Goal: Transaction & Acquisition: Download file/media

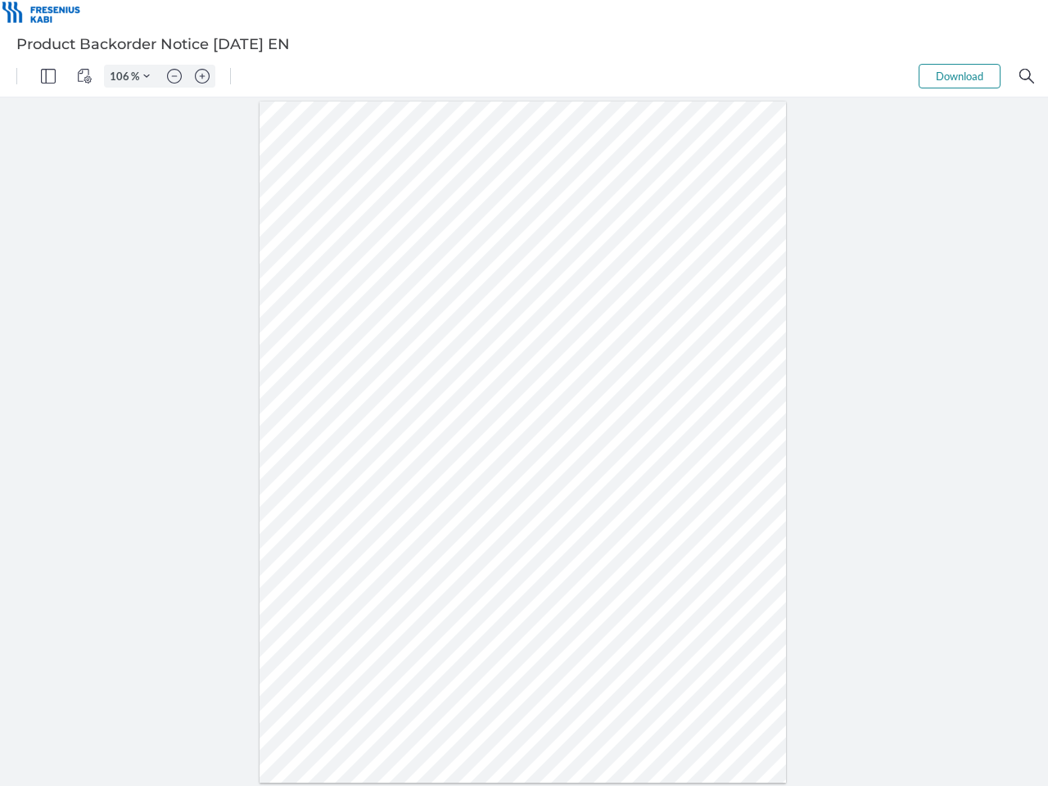
click at [48, 76] on img "Panel" at bounding box center [48, 76] width 15 height 15
click at [84, 76] on img "View Controls" at bounding box center [84, 76] width 15 height 15
click at [122, 76] on input "106" at bounding box center [118, 76] width 26 height 15
click at [147, 76] on img "Zoom Controls" at bounding box center [146, 76] width 7 height 7
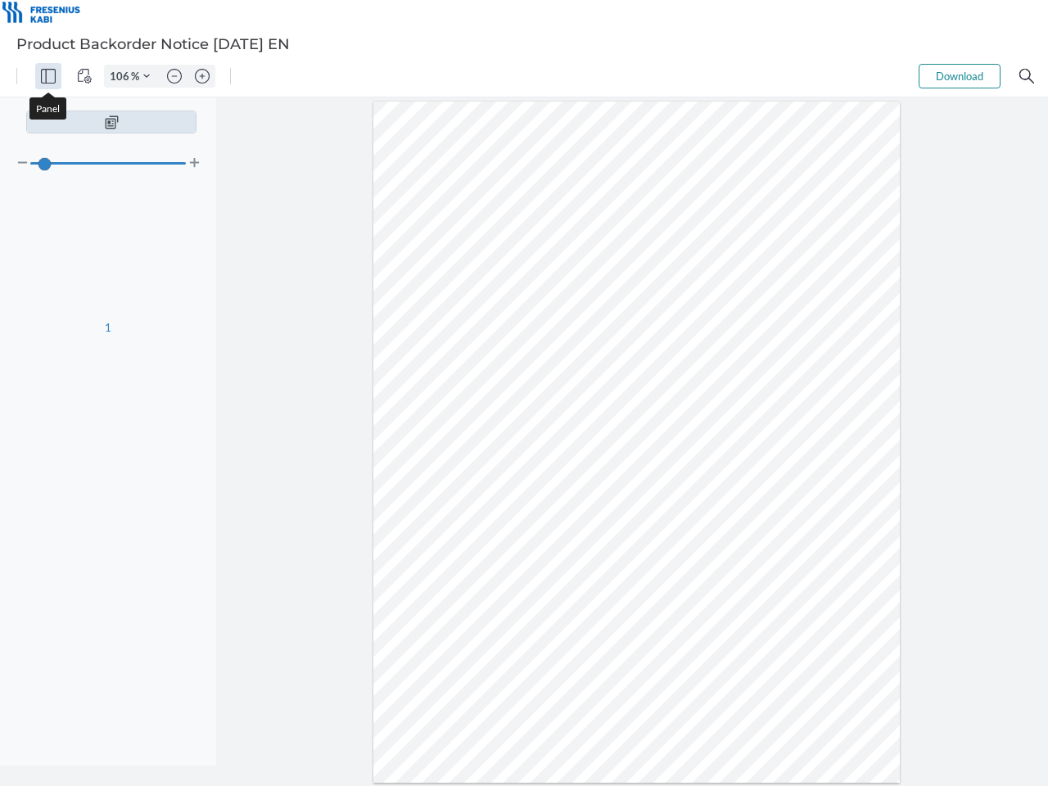
click at [174, 76] on img "Zoom out" at bounding box center [174, 76] width 15 height 15
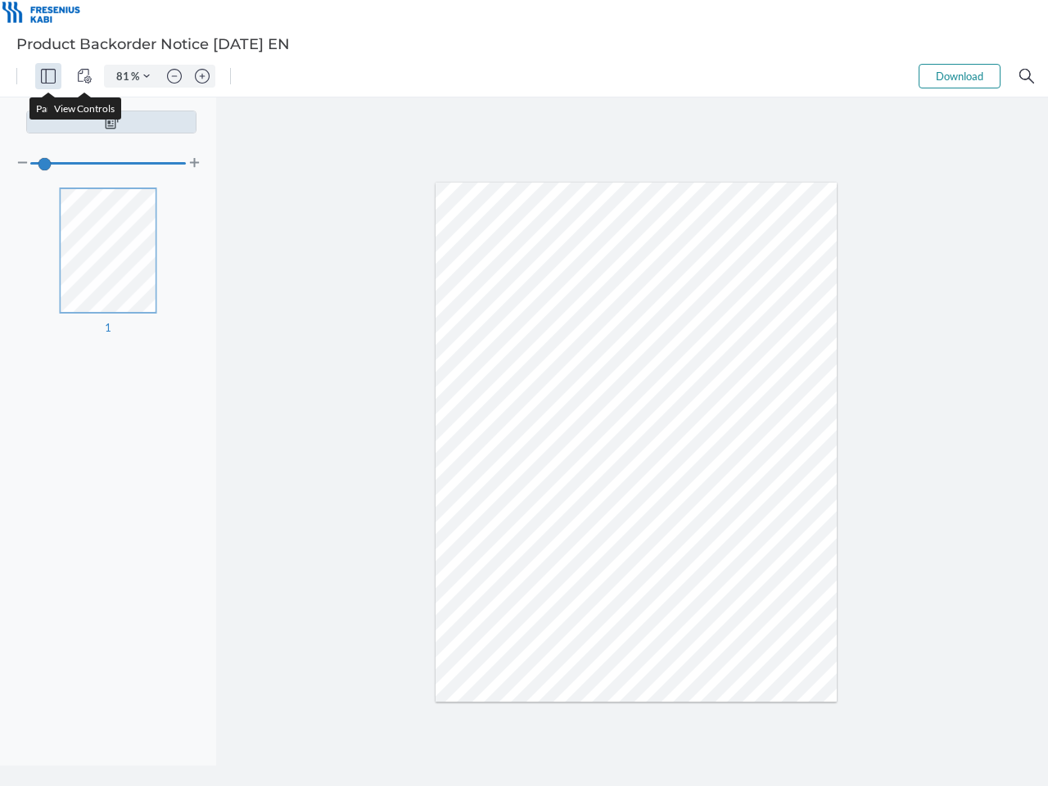
click at [202, 76] on img "Zoom in" at bounding box center [202, 76] width 15 height 15
type input "106"
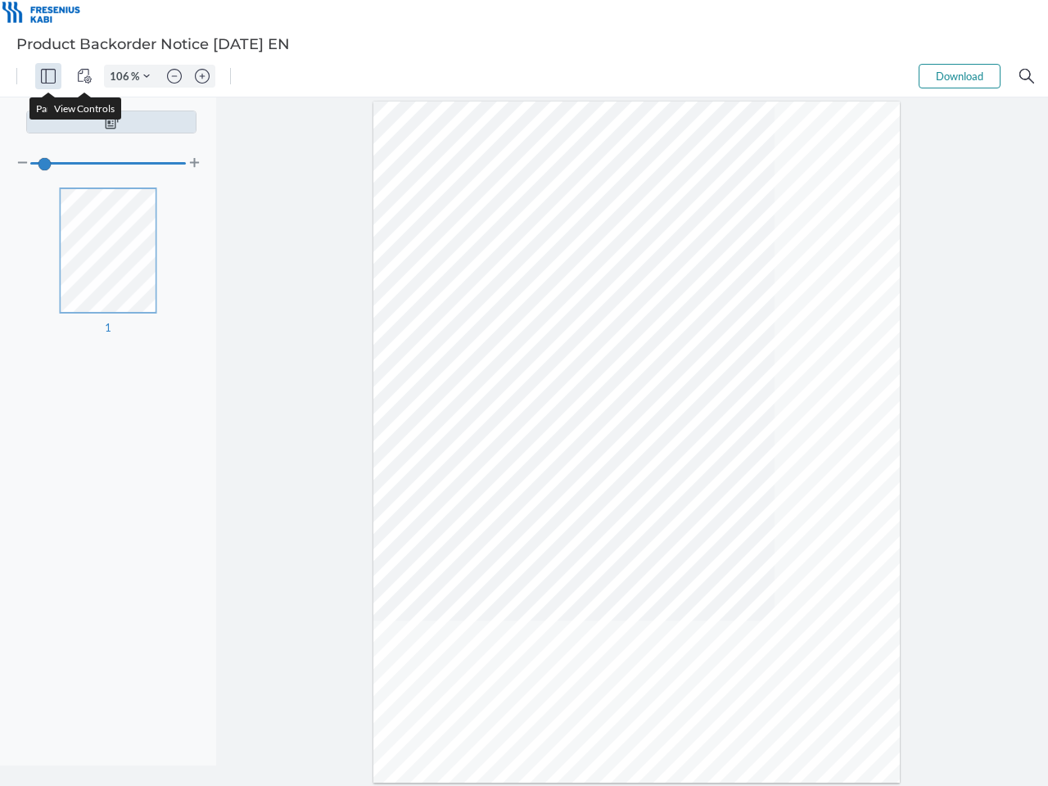
click at [959, 76] on button "Download" at bounding box center [959, 76] width 82 height 25
click at [1026, 76] on img "Search" at bounding box center [1026, 76] width 15 height 15
